Goal: Information Seeking & Learning: Learn about a topic

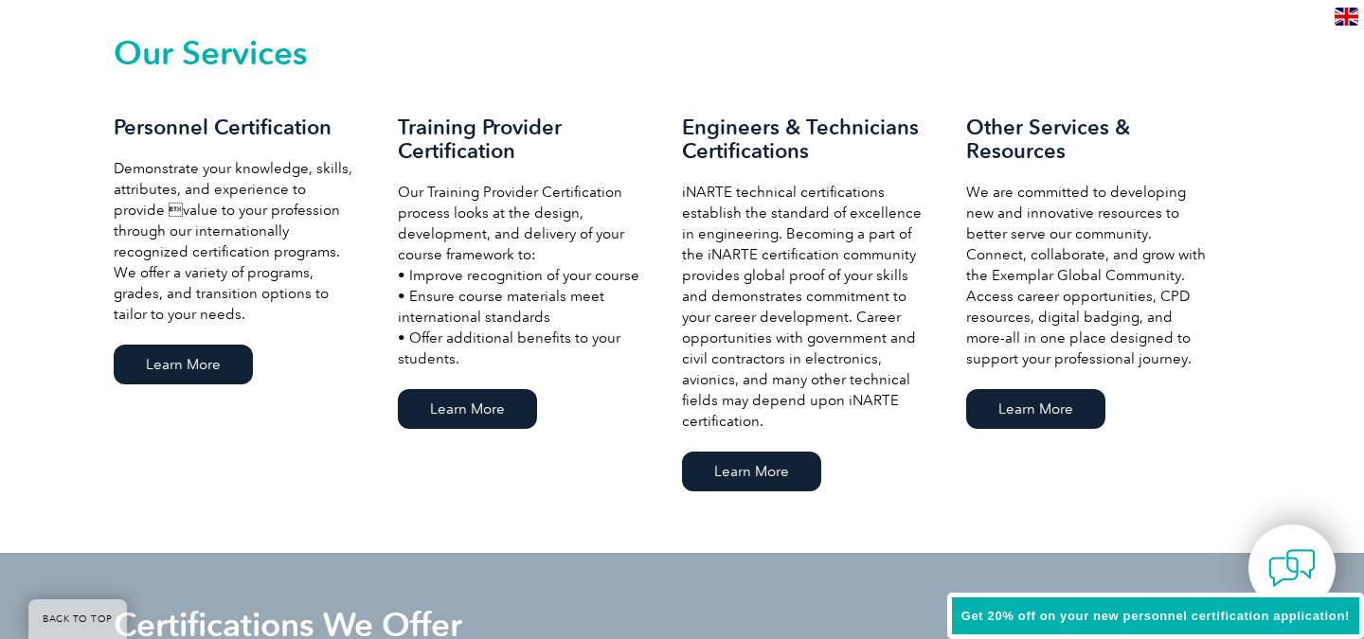
scroll to position [1319, 0]
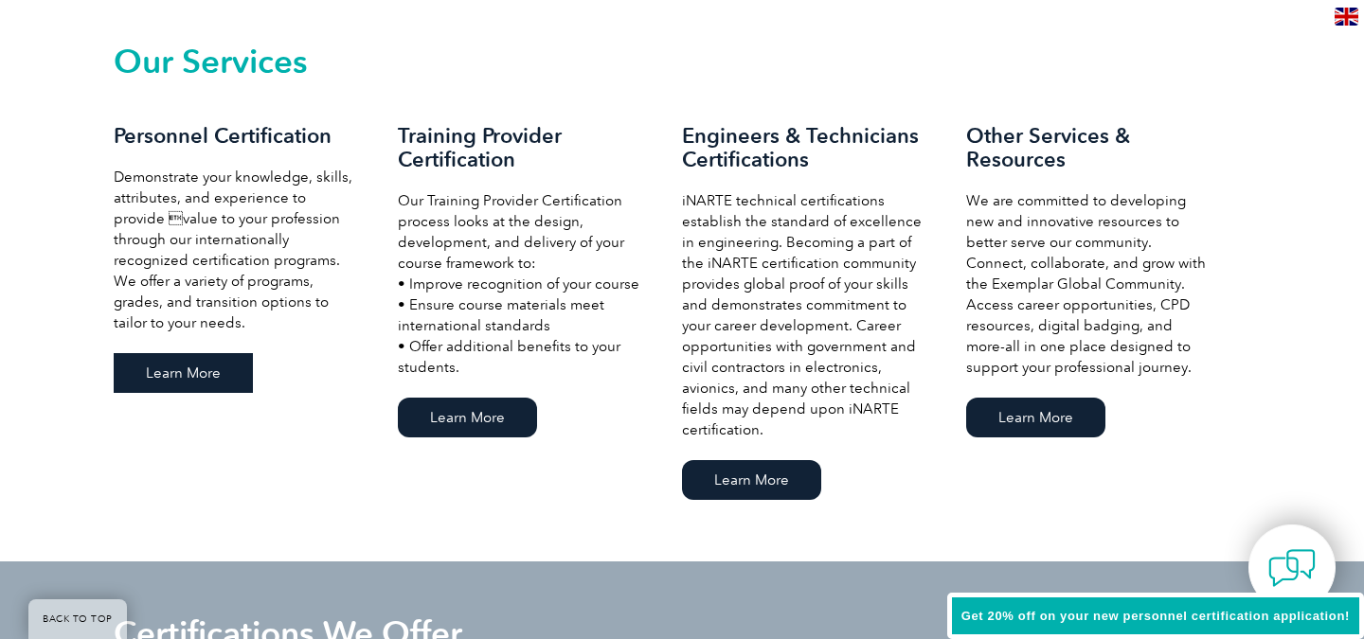
click at [216, 369] on link "Learn More" at bounding box center [183, 373] width 139 height 40
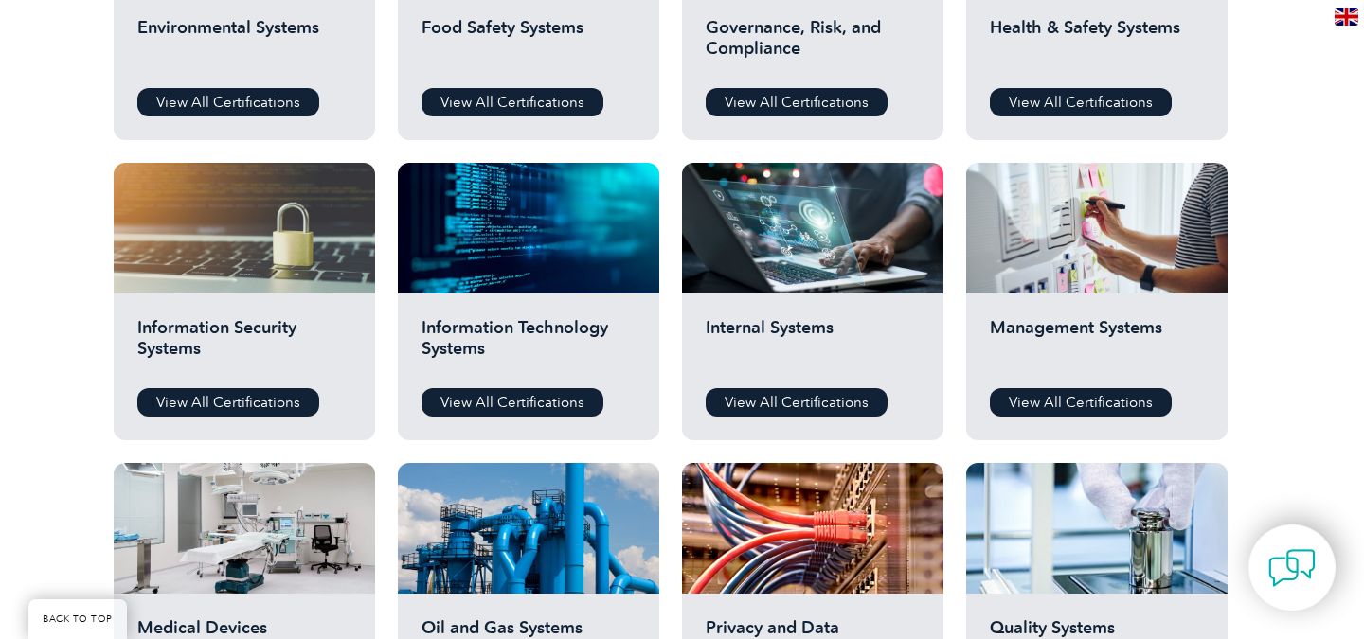
scroll to position [858, 0]
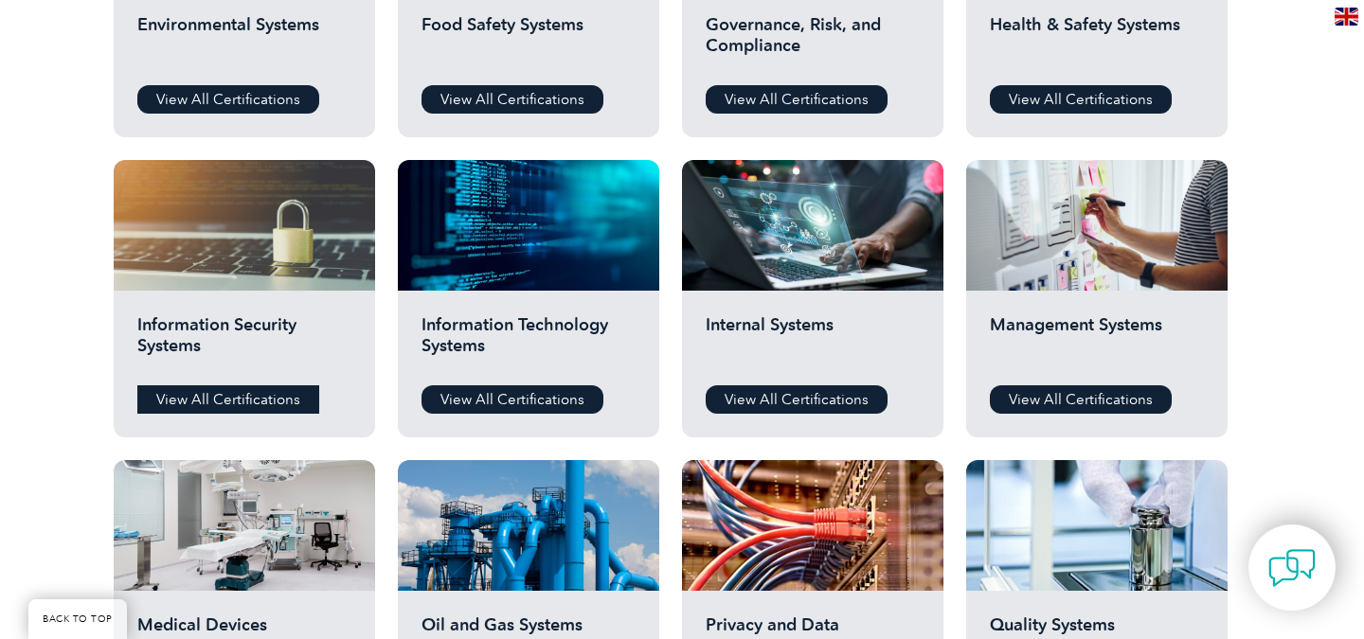
click at [269, 405] on link "View All Certifications" at bounding box center [228, 400] width 182 height 28
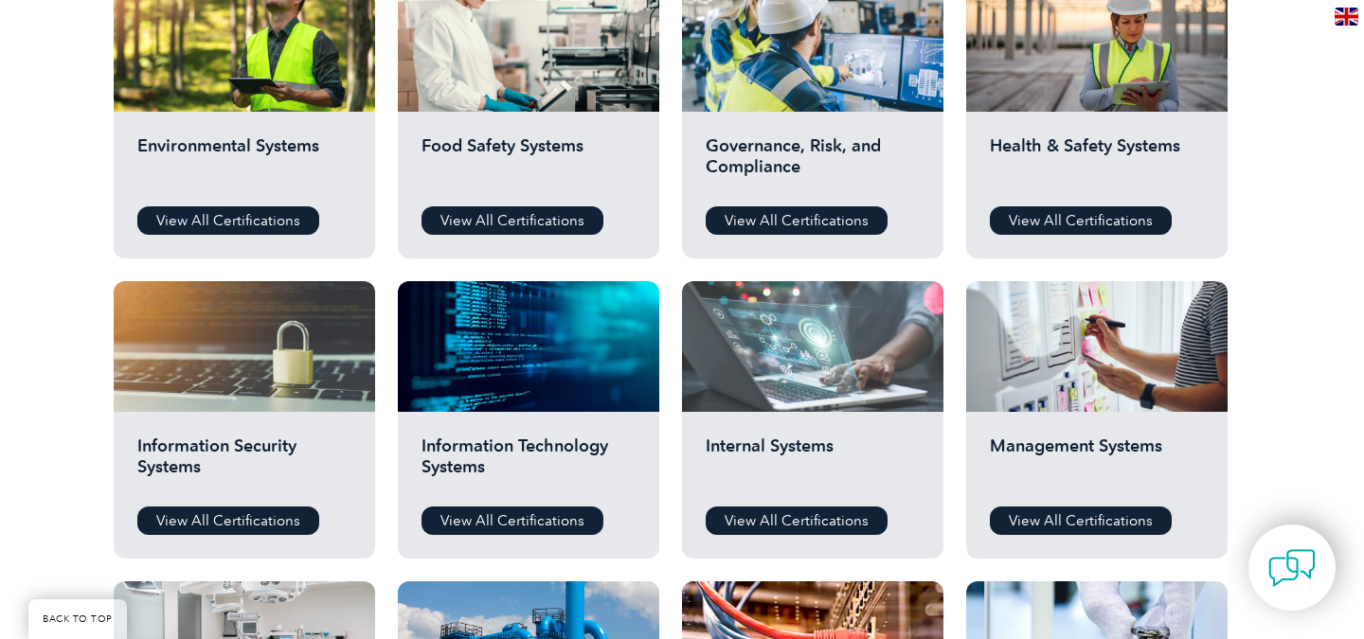
scroll to position [699, 0]
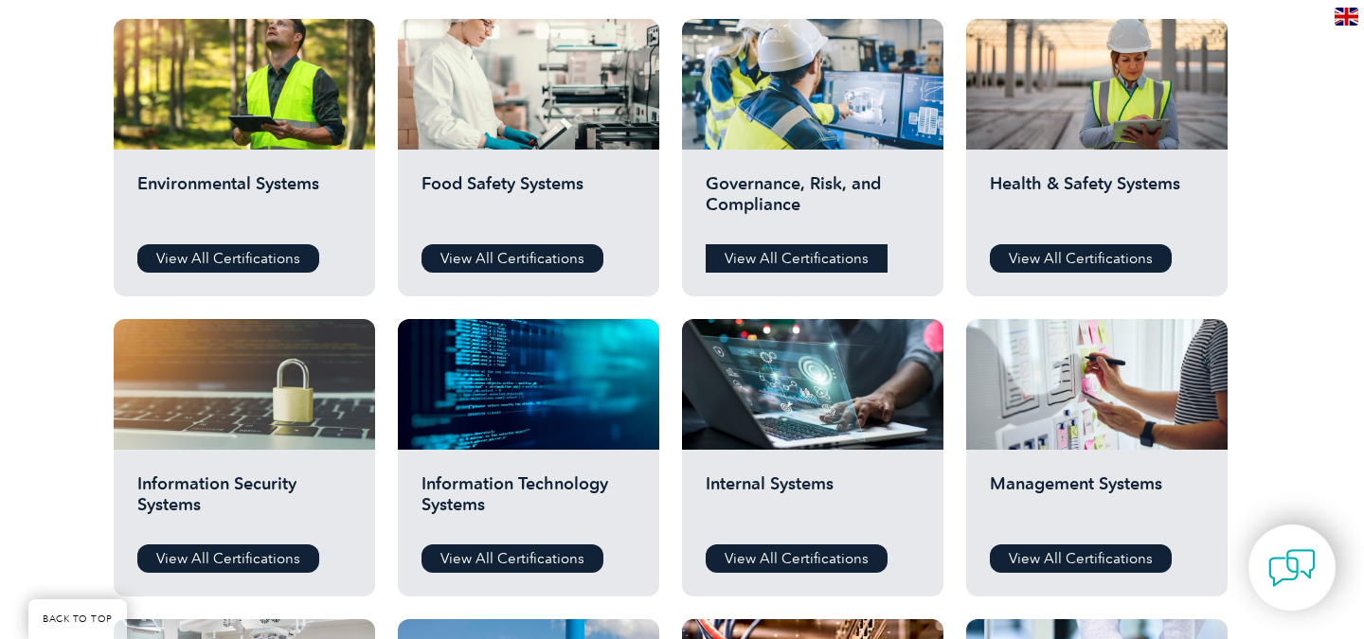
click at [835, 257] on link "View All Certifications" at bounding box center [797, 258] width 182 height 28
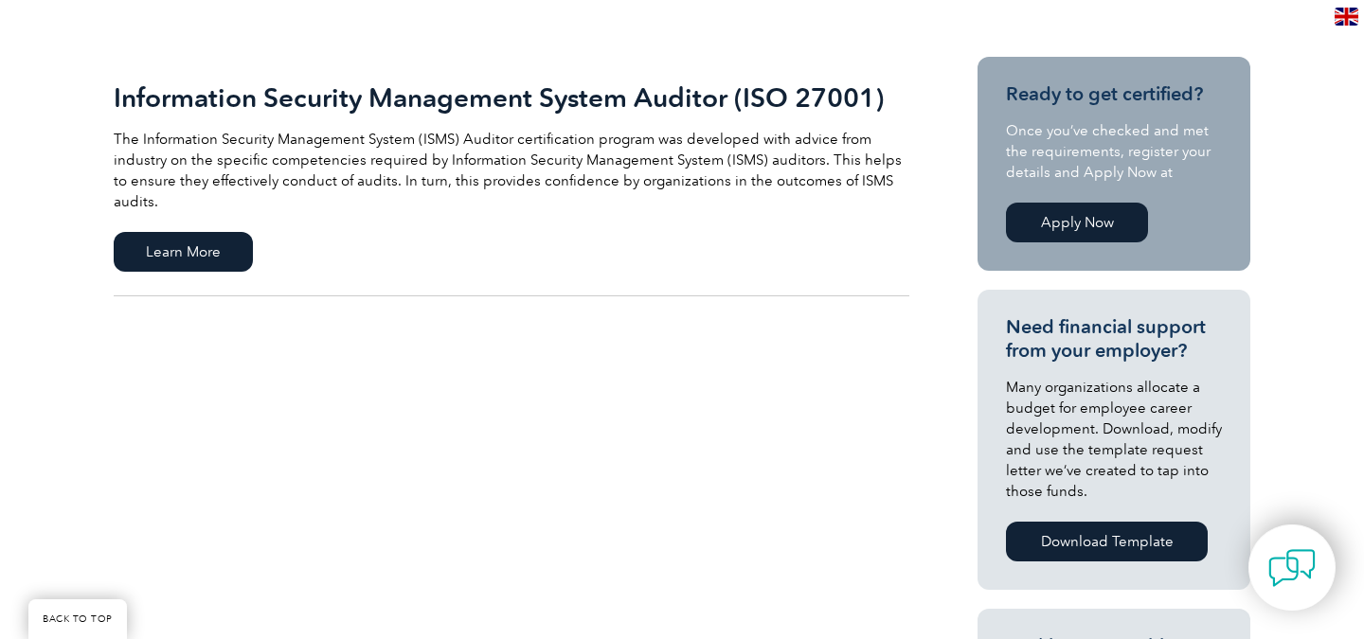
scroll to position [474, 0]
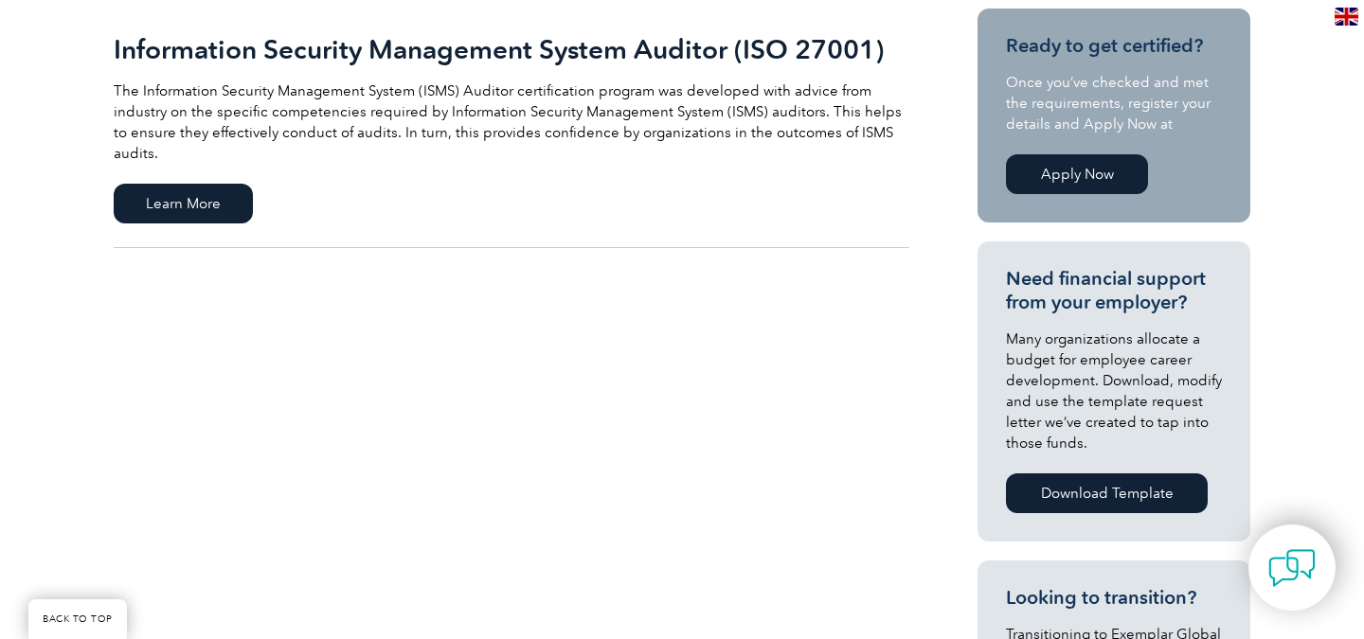
click at [1034, 165] on link "Apply Now" at bounding box center [1077, 174] width 142 height 40
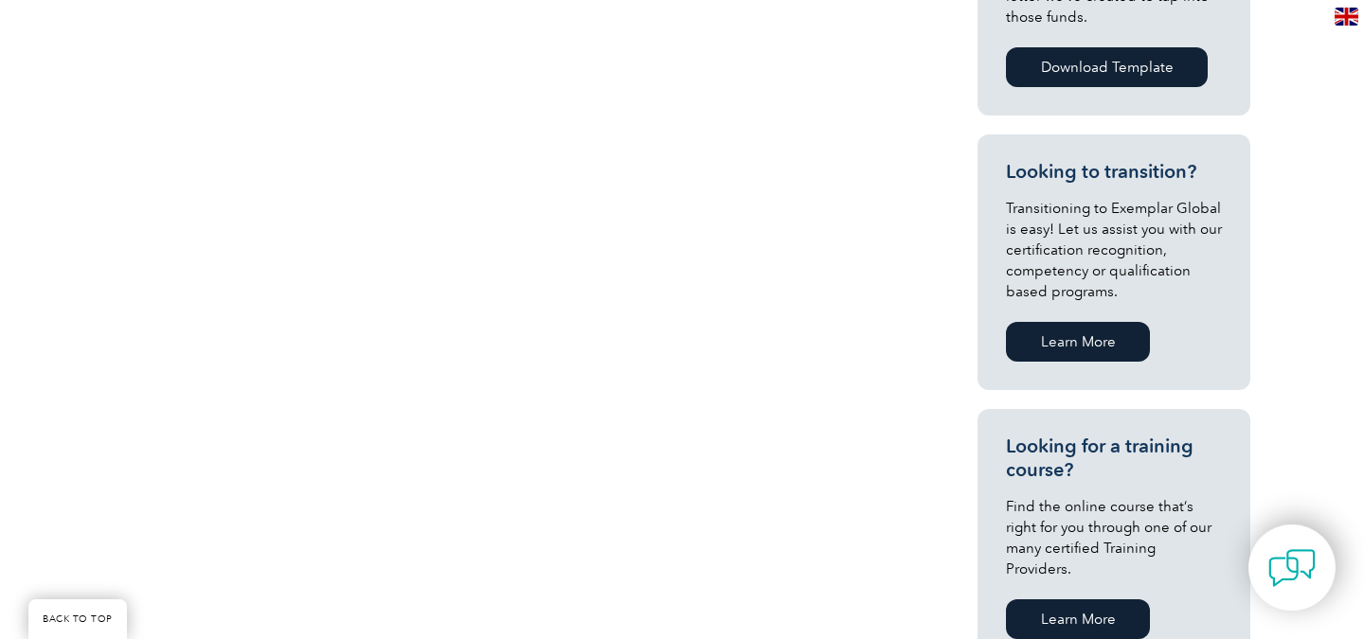
scroll to position [890, 0]
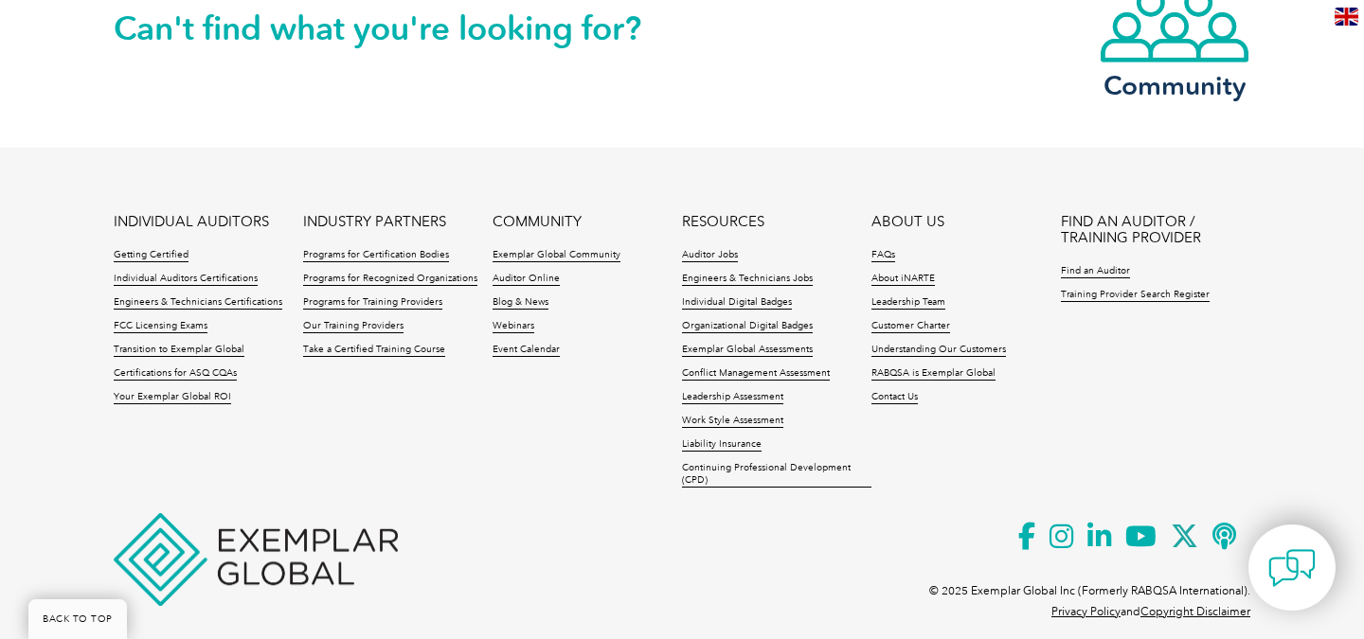
scroll to position [1751, 0]
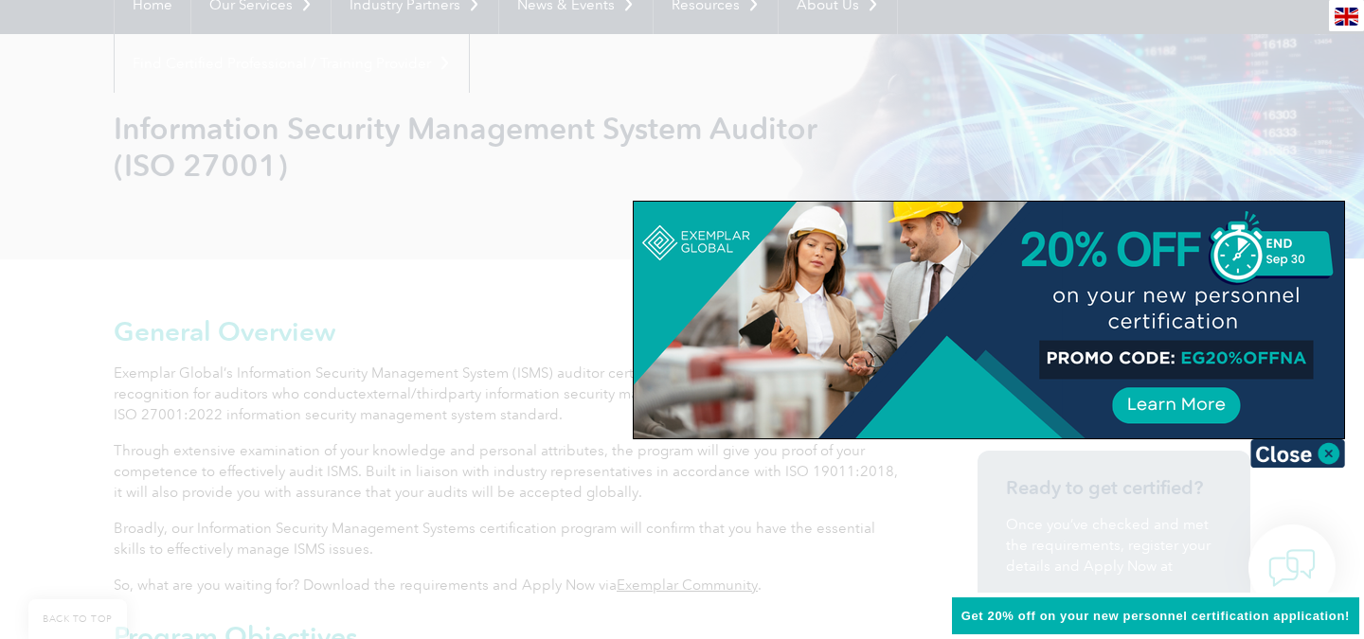
scroll to position [154, 0]
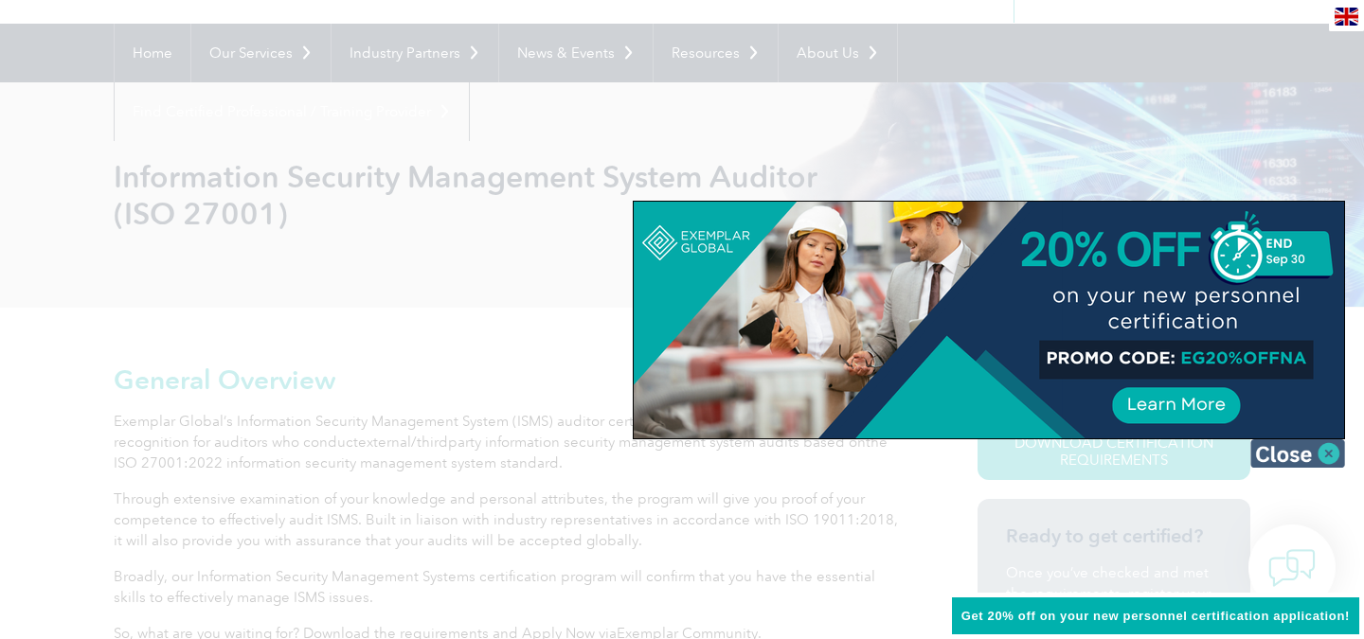
click at [1299, 460] on img at bounding box center [1297, 453] width 95 height 28
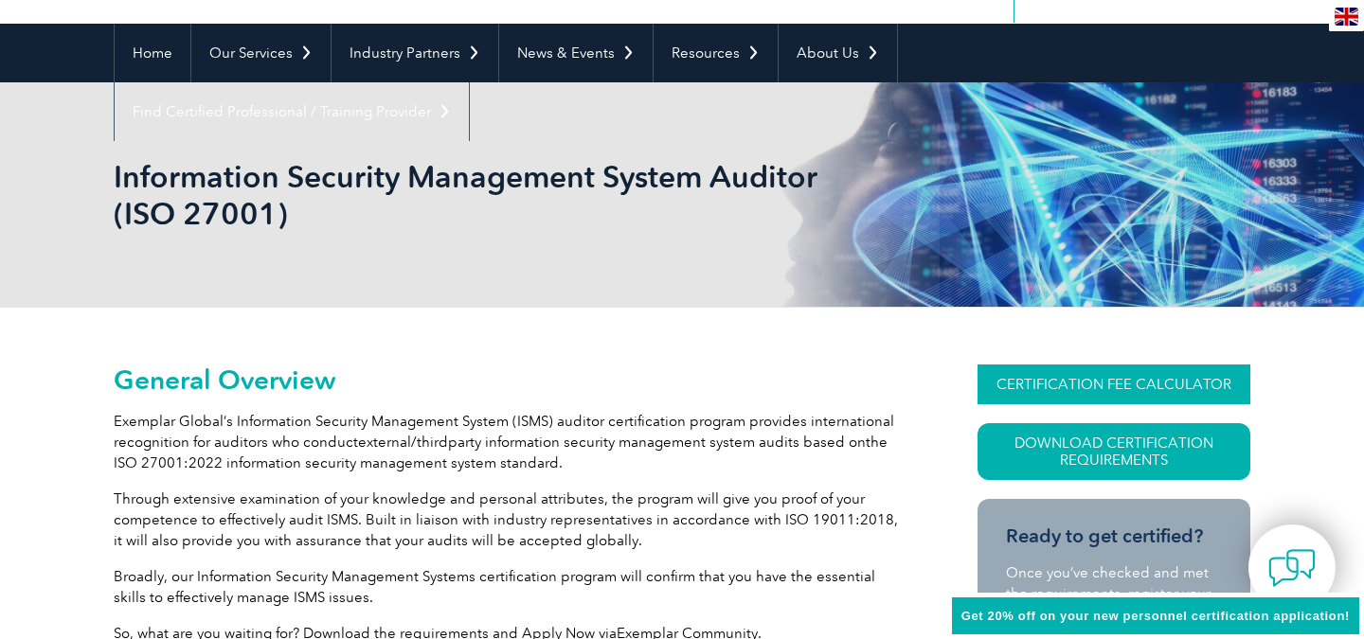
click at [1136, 385] on link "CERTIFICATION FEE CALCULATOR" at bounding box center [1113, 385] width 273 height 40
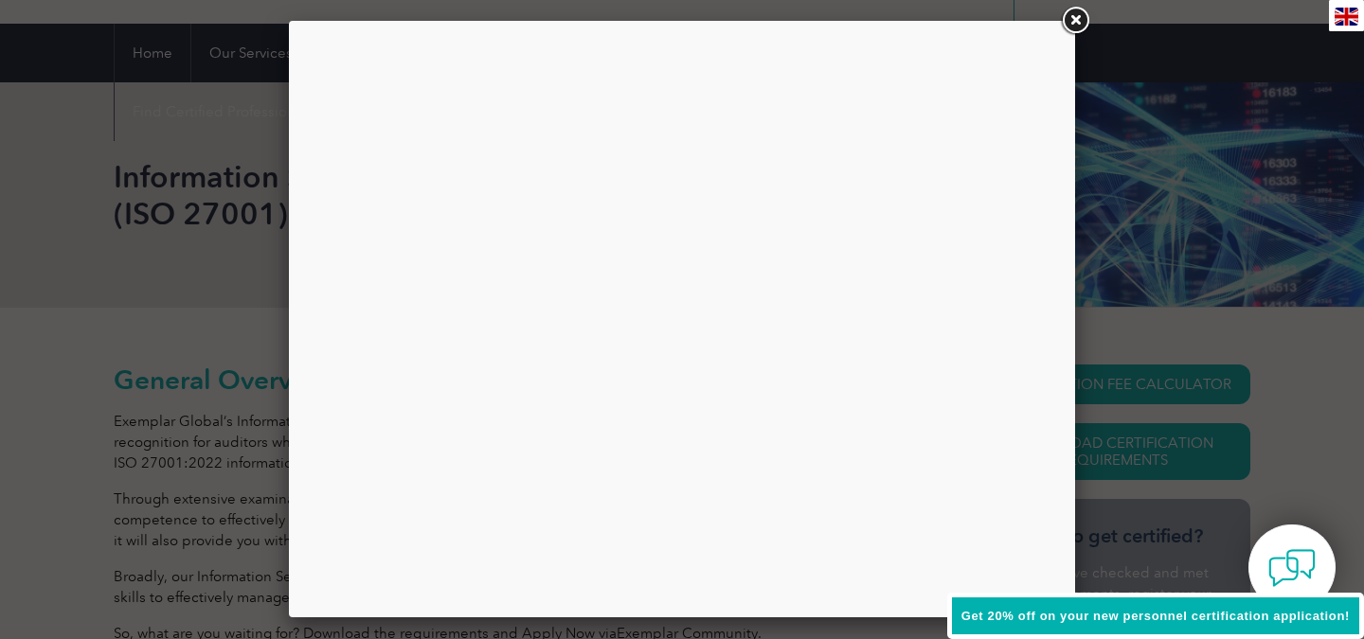
click at [1075, 22] on link at bounding box center [1075, 21] width 34 height 34
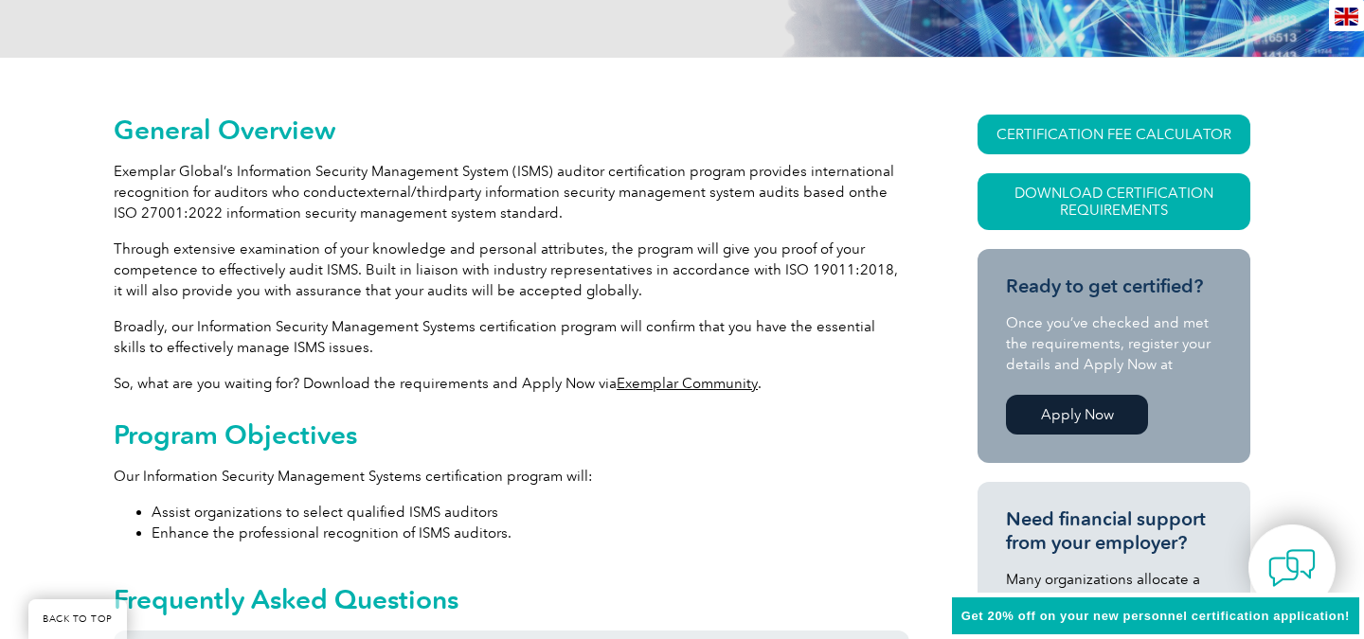
scroll to position [412, 0]
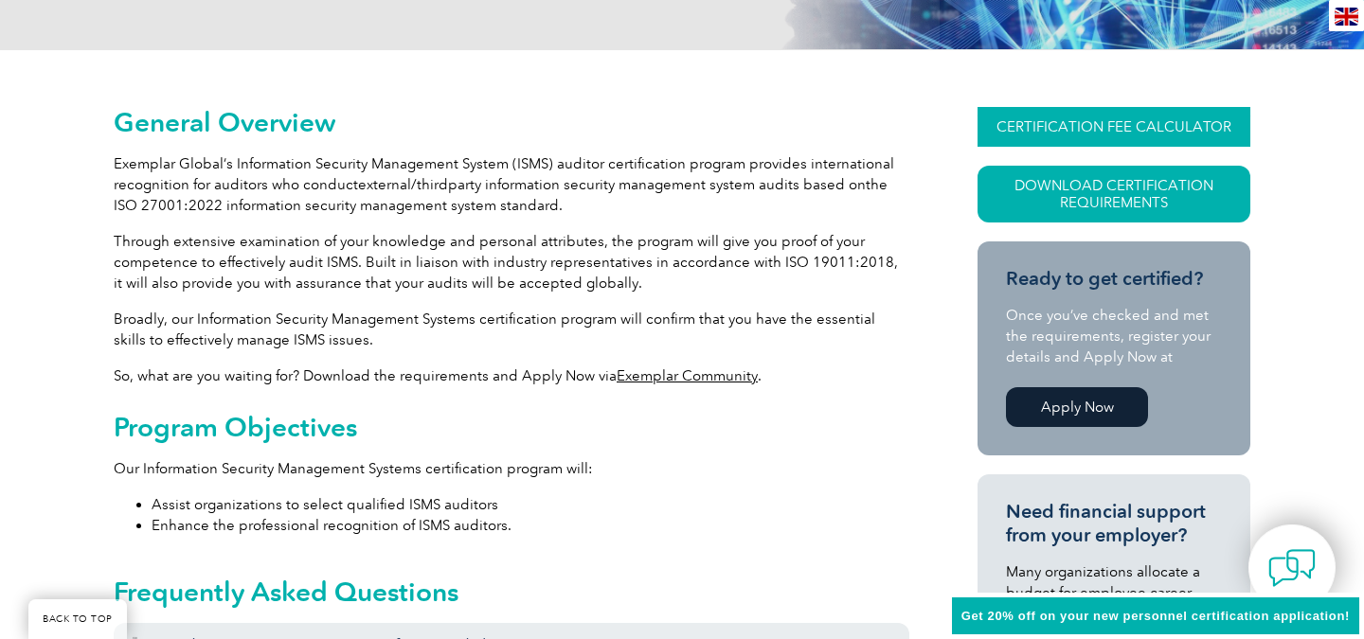
click at [1073, 133] on link "CERTIFICATION FEE CALCULATOR" at bounding box center [1113, 127] width 273 height 40
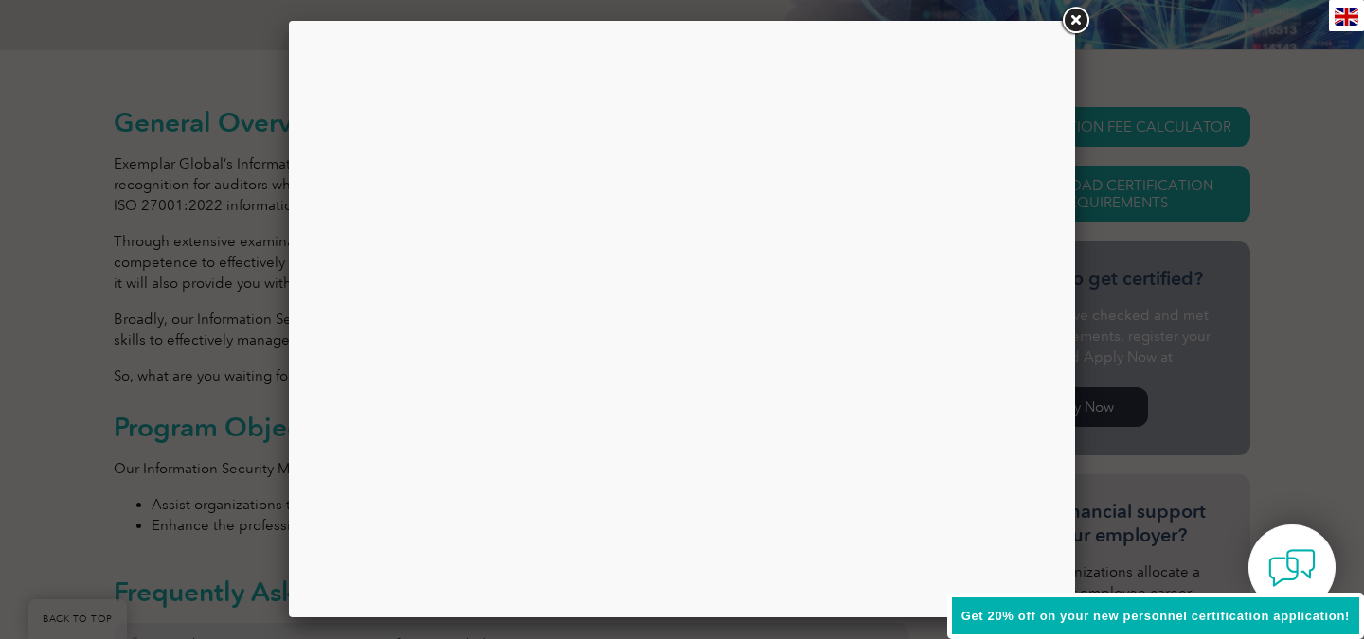
click at [1088, 11] on link at bounding box center [1075, 21] width 34 height 34
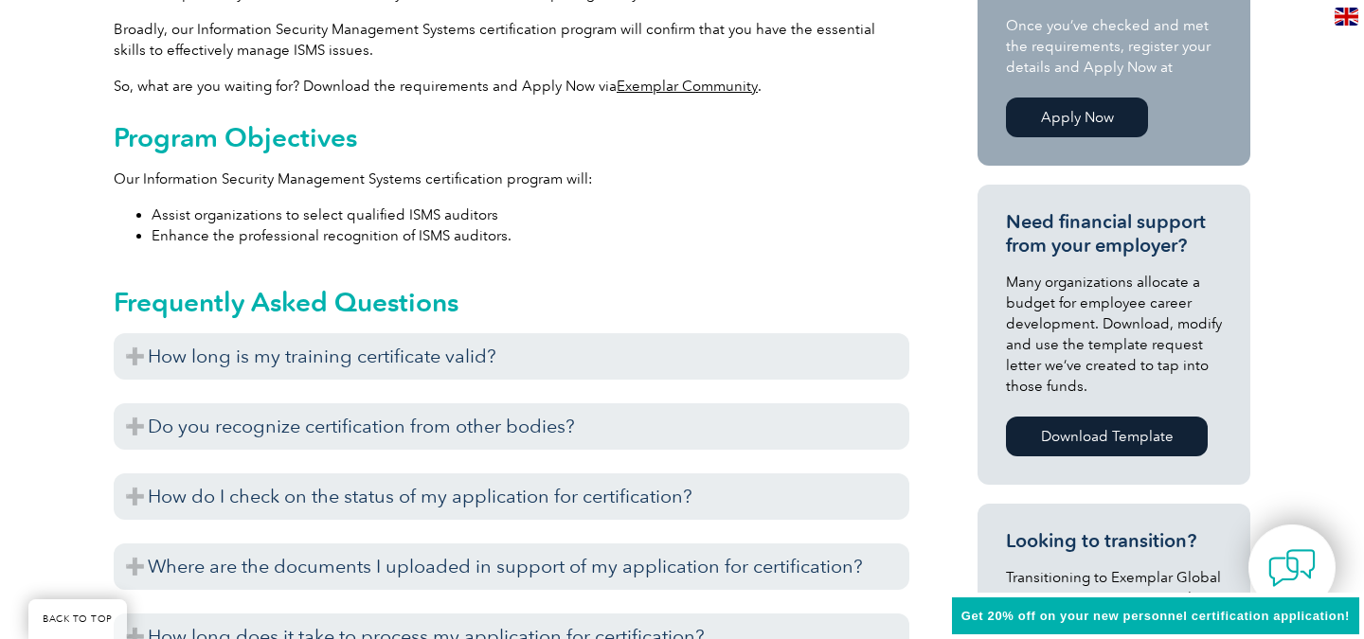
scroll to position [710, 0]
